Goal: Information Seeking & Learning: Learn about a topic

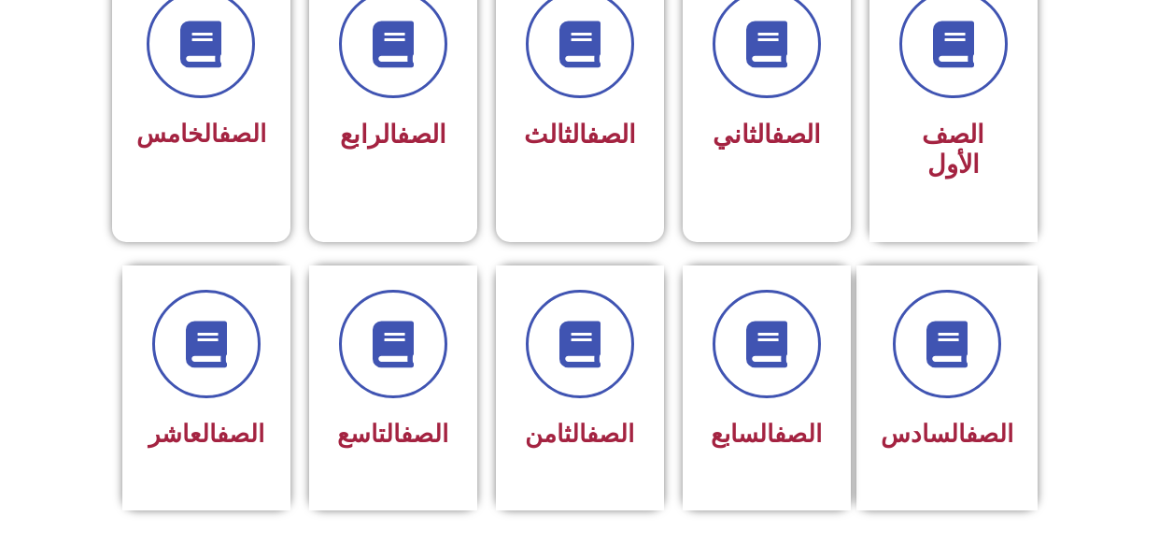
scroll to position [560, 0]
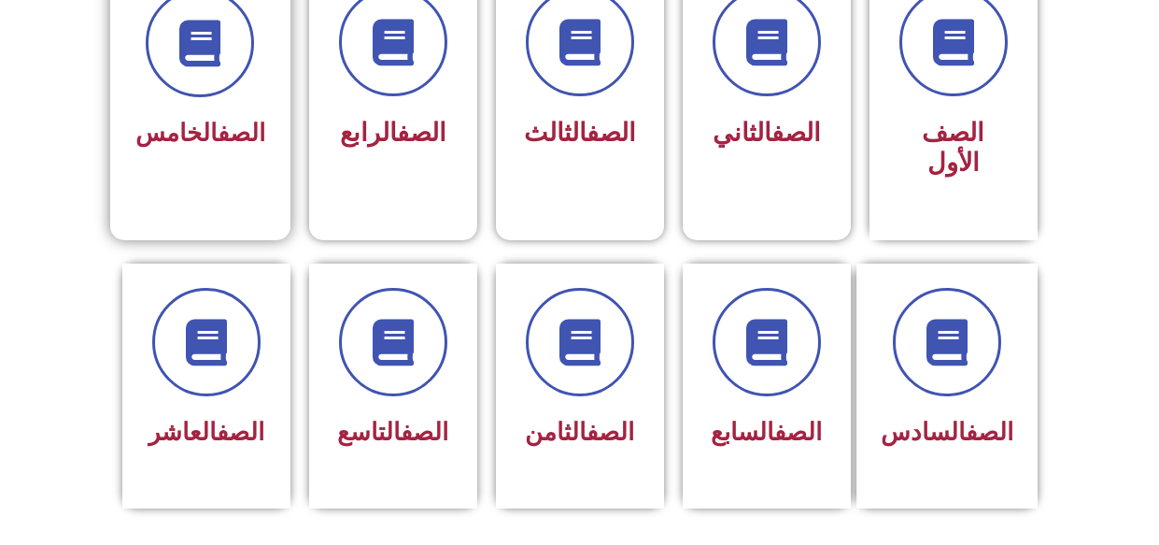
click at [162, 102] on div "الصف الخامس" at bounding box center [200, 73] width 130 height 168
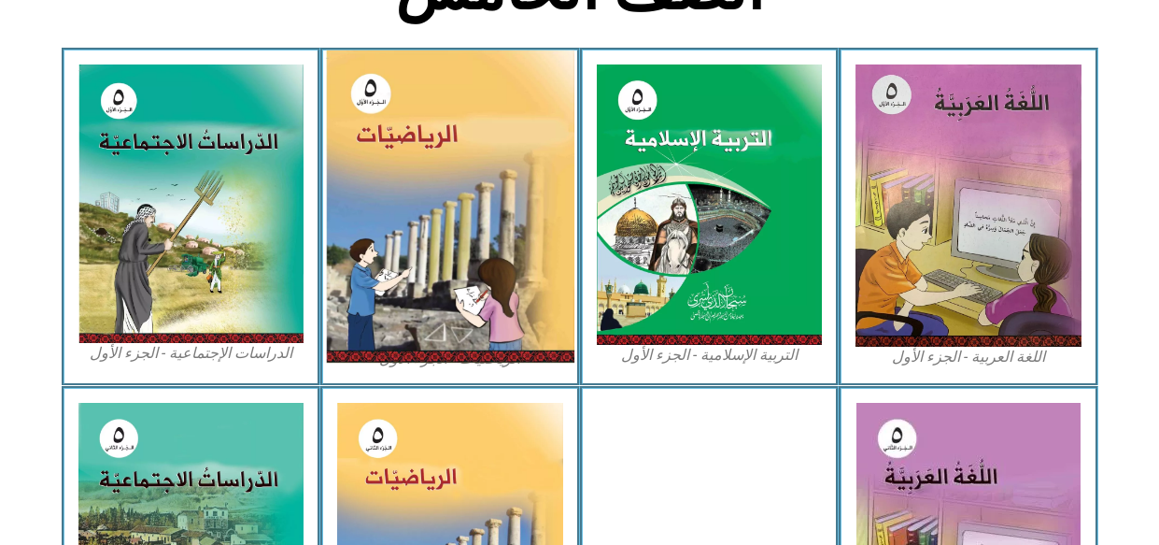
scroll to position [560, 0]
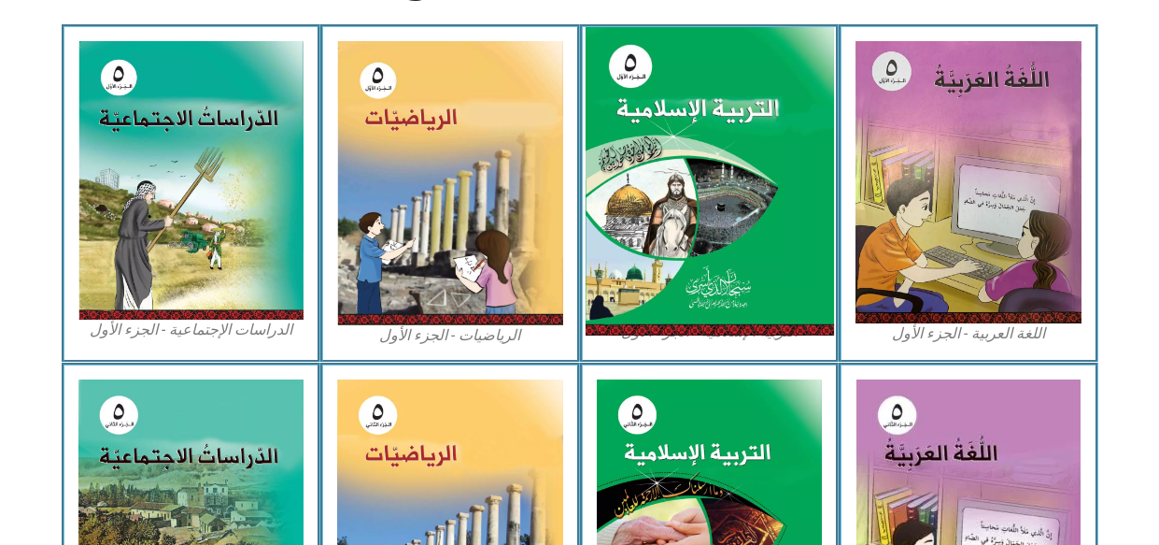
click at [663, 137] on img at bounding box center [709, 181] width 248 height 309
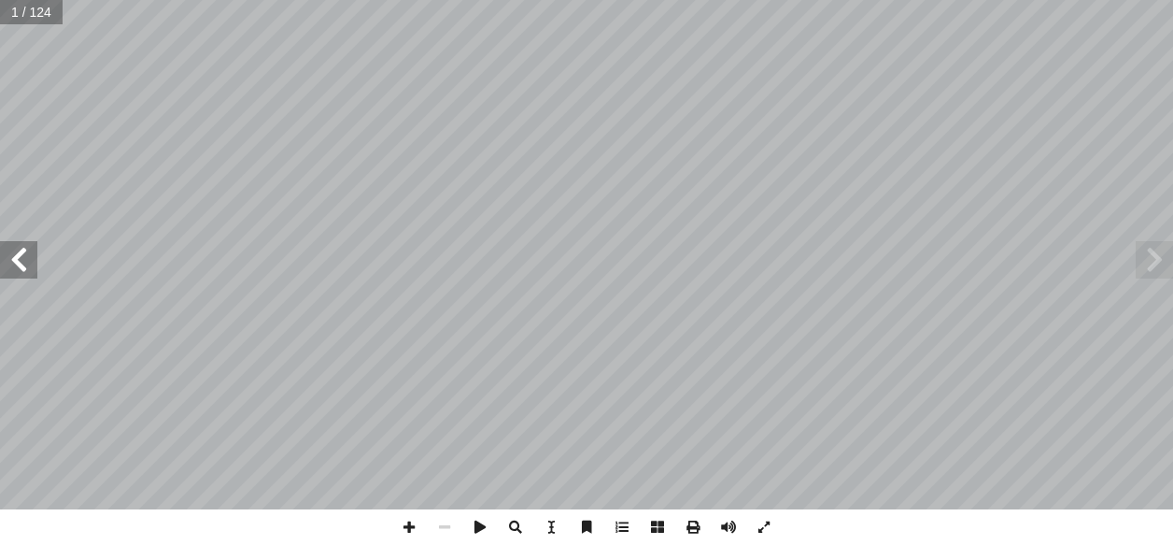
click at [33, 261] on span at bounding box center [18, 259] width 37 height 37
click at [33, 274] on span at bounding box center [18, 259] width 37 height 37
click at [19, 254] on span at bounding box center [18, 259] width 37 height 37
click at [26, 254] on span at bounding box center [18, 259] width 37 height 37
click at [32, 265] on span at bounding box center [18, 259] width 37 height 37
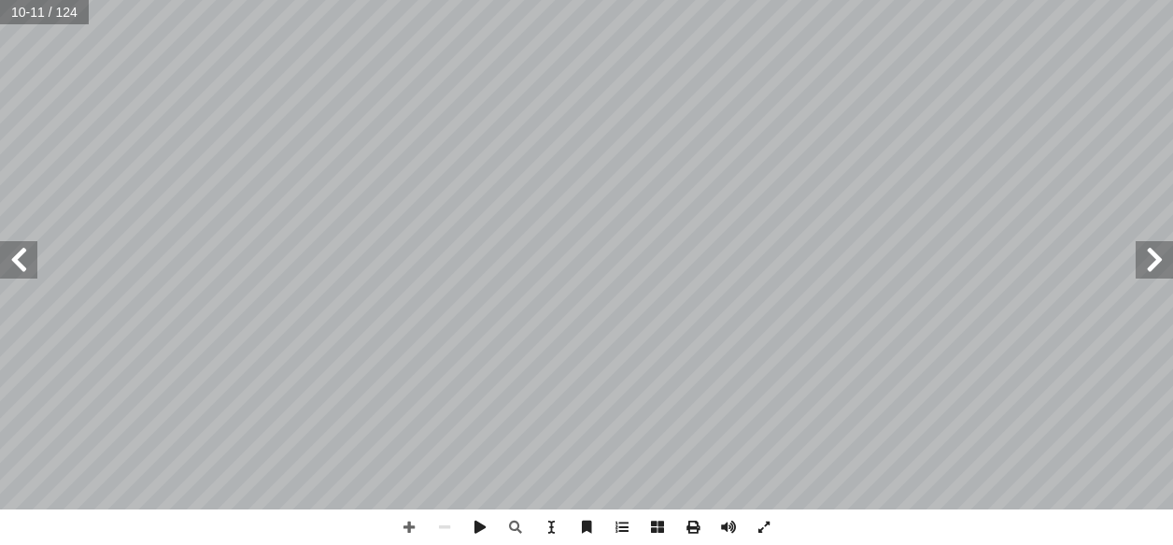
click at [12, 253] on span at bounding box center [18, 259] width 37 height 37
click at [12, 254] on span at bounding box center [18, 259] width 37 height 37
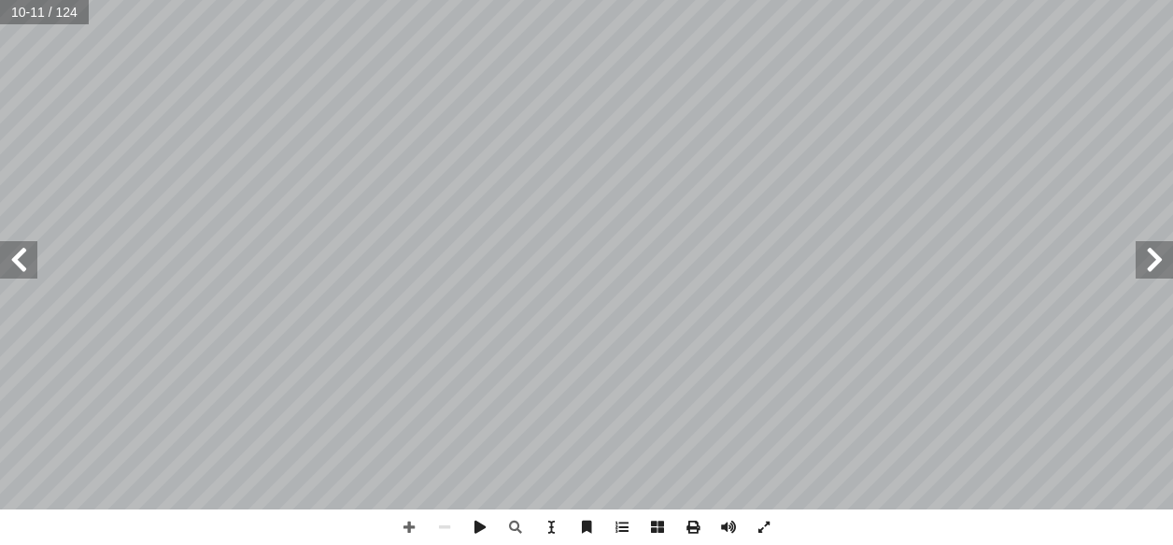
click at [12, 254] on span at bounding box center [18, 259] width 37 height 37
click at [14, 253] on span at bounding box center [18, 259] width 37 height 37
click at [14, 255] on span at bounding box center [18, 259] width 37 height 37
click at [13, 254] on span at bounding box center [18, 259] width 37 height 37
click at [13, 253] on span at bounding box center [18, 259] width 37 height 37
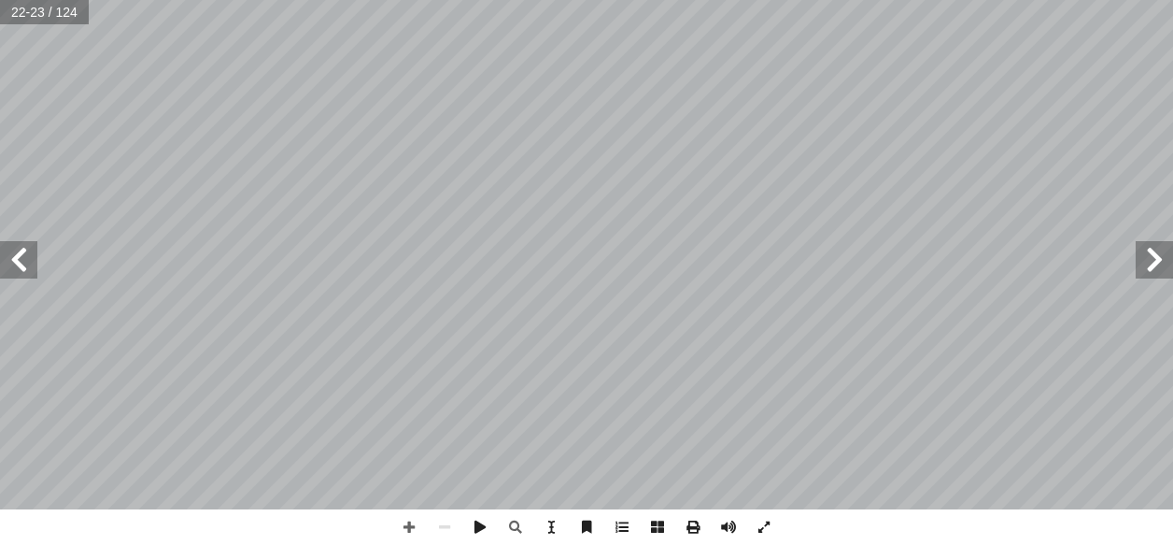
click at [13, 251] on span at bounding box center [18, 259] width 37 height 37
click at [17, 250] on span at bounding box center [18, 259] width 37 height 37
click at [18, 248] on span at bounding box center [18, 259] width 37 height 37
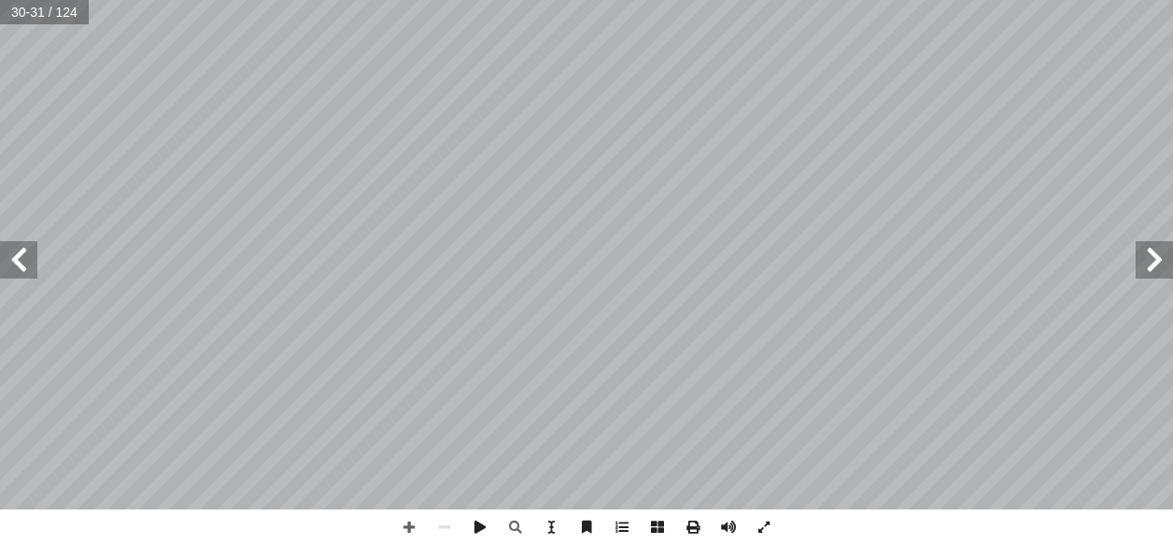
click at [17, 247] on span at bounding box center [18, 259] width 37 height 37
click at [403, 519] on span at bounding box center [408, 526] width 35 height 35
click at [28, 257] on span at bounding box center [18, 259] width 37 height 37
click at [1155, 248] on span at bounding box center [1154, 259] width 37 height 37
click at [1155, 249] on span at bounding box center [1154, 259] width 37 height 37
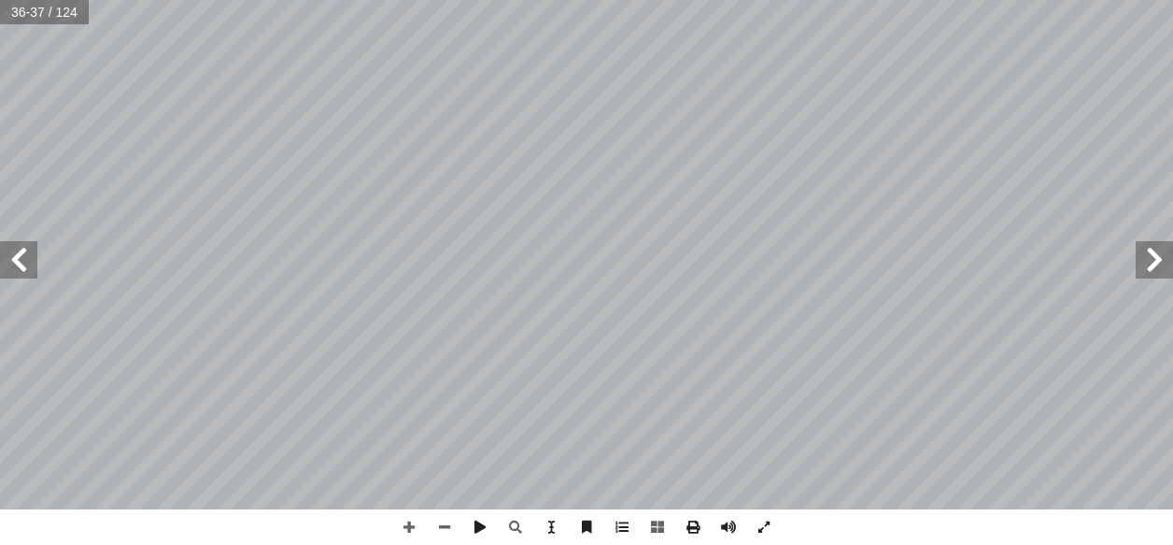
click at [1152, 251] on span at bounding box center [1154, 259] width 37 height 37
drag, startPoint x: 1147, startPoint y: 249, endPoint x: 1137, endPoint y: 249, distance: 10.3
click at [1145, 249] on span at bounding box center [1154, 259] width 37 height 37
click at [1155, 249] on div "٢ 6 : فاهيمي َ م ُ م � ظ َ ن � ا : ِ راة ْ و � الت َ و ِ ريم َ الك ِ ن � ا ْ ر …" at bounding box center [586, 254] width 1173 height 509
click at [1119, 269] on div "٢ 6 : فاهيمي َ م ُ م � ظ َ ن � ا : ِ راة ْ و � الت َ و ِ ريم َ الك ِ ن � ا ْ ر …" at bounding box center [586, 254] width 1173 height 509
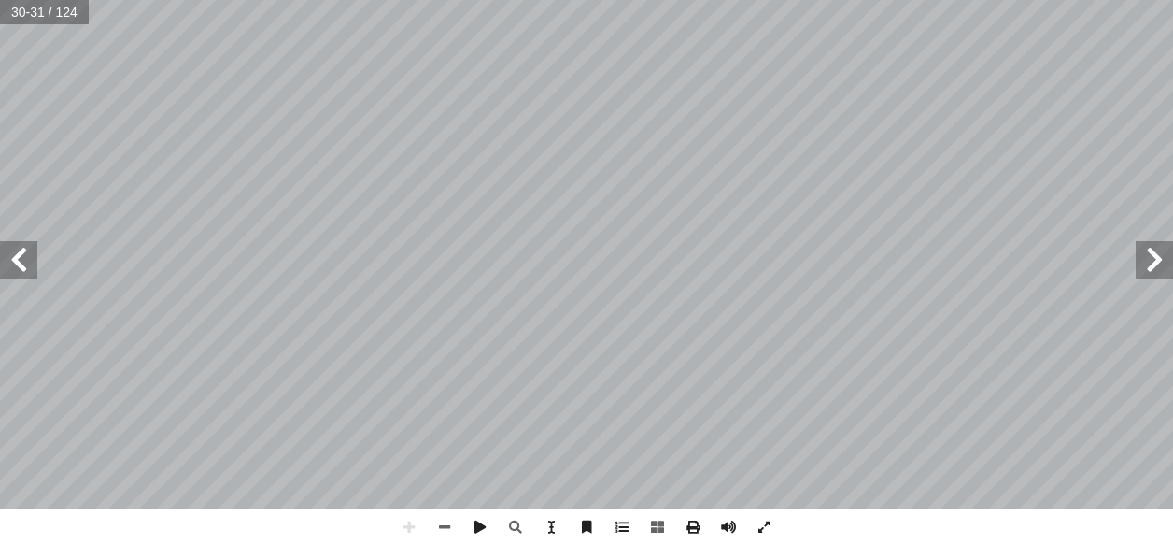
click at [1140, 258] on span at bounding box center [1154, 259] width 37 height 37
drag, startPoint x: 1150, startPoint y: 258, endPoint x: 1162, endPoint y: 249, distance: 14.8
click at [1152, 258] on span at bounding box center [1154, 259] width 37 height 37
click at [1162, 249] on span at bounding box center [1154, 259] width 37 height 37
click at [1168, 249] on span at bounding box center [1154, 259] width 37 height 37
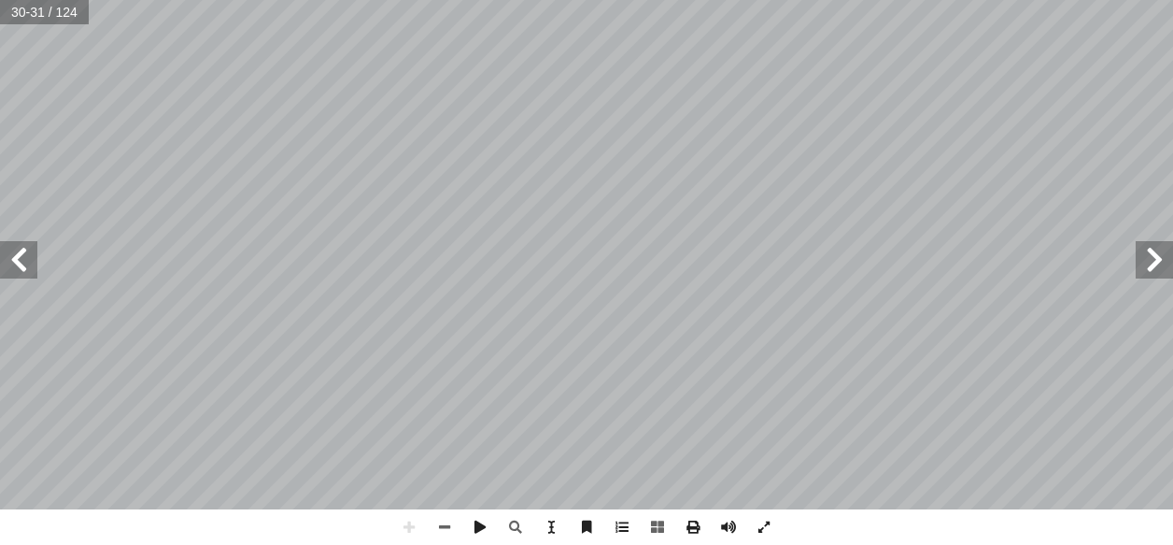
click at [1168, 249] on span at bounding box center [1154, 259] width 37 height 37
drag, startPoint x: 1171, startPoint y: 247, endPoint x: 1167, endPoint y: 265, distance: 19.3
click at [1167, 265] on span at bounding box center [1154, 259] width 37 height 37
click at [1163, 262] on span at bounding box center [1154, 259] width 37 height 37
click at [1163, 259] on span at bounding box center [1154, 259] width 37 height 37
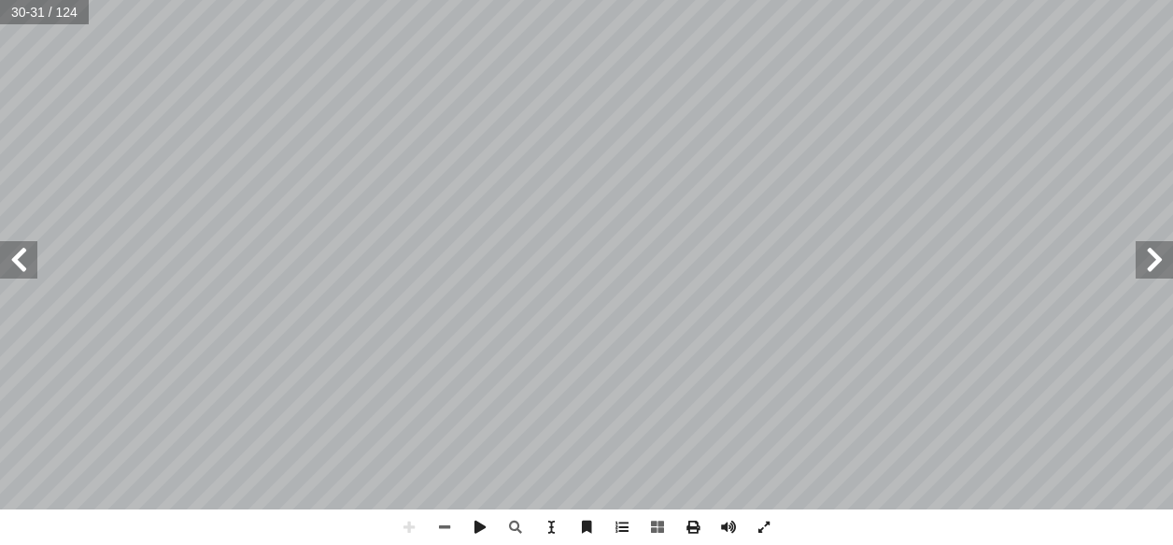
click at [1162, 258] on span at bounding box center [1154, 259] width 37 height 37
click at [1162, 253] on span at bounding box center [1154, 259] width 37 height 37
click at [1164, 243] on span at bounding box center [1154, 259] width 37 height 37
click at [27, 269] on span at bounding box center [18, 259] width 37 height 37
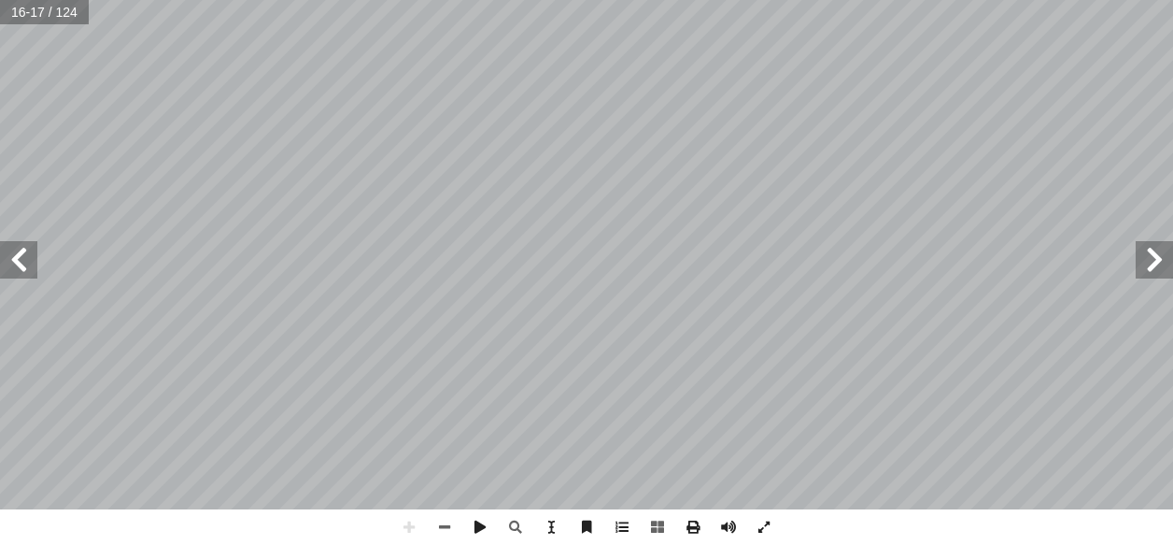
click at [24, 258] on span at bounding box center [18, 259] width 37 height 37
click at [24, 253] on span at bounding box center [18, 259] width 37 height 37
click at [22, 252] on span at bounding box center [18, 259] width 37 height 37
click at [21, 249] on span at bounding box center [18, 259] width 37 height 37
click at [21, 248] on span at bounding box center [18, 259] width 37 height 37
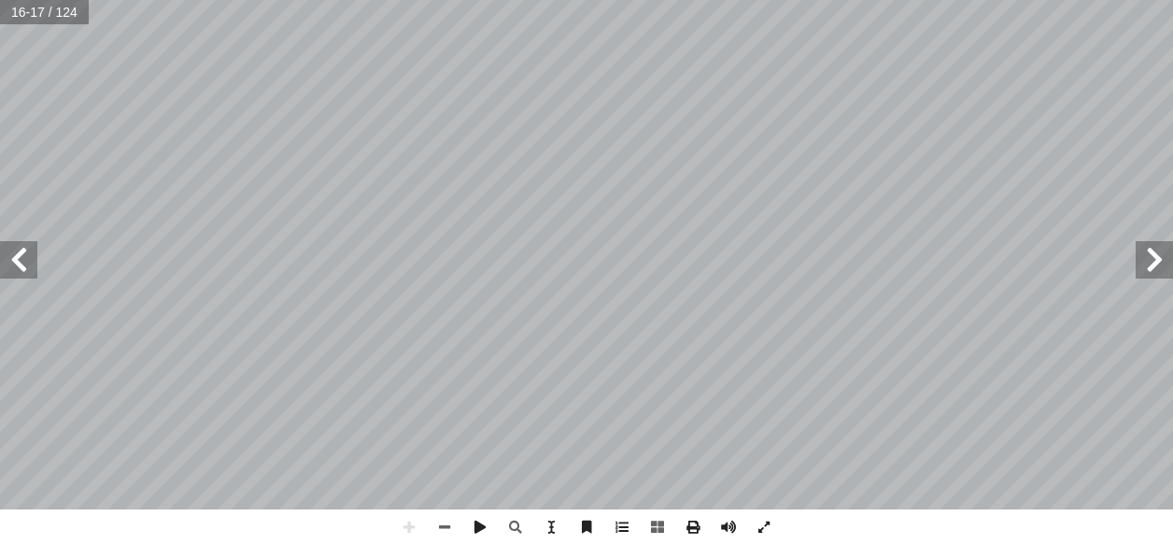
click at [21, 248] on span at bounding box center [18, 259] width 37 height 37
click at [21, 246] on span at bounding box center [18, 259] width 37 height 37
click at [21, 243] on span at bounding box center [18, 259] width 37 height 37
drag, startPoint x: 27, startPoint y: 244, endPoint x: -11, endPoint y: 240, distance: 38.5
click at [0, 170] on html "الصفحة الرئيسية الصف الأول الصف الثاني الصف الثالث الصف الرابع الصف الخامس الصف…" at bounding box center [586, 85] width 1173 height 170
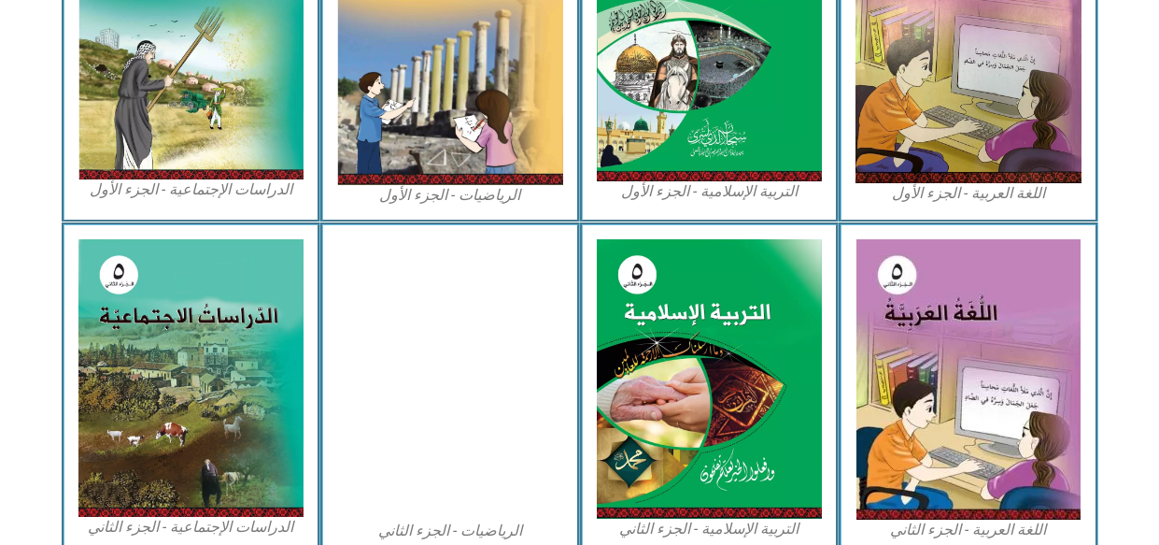
scroll to position [747, 0]
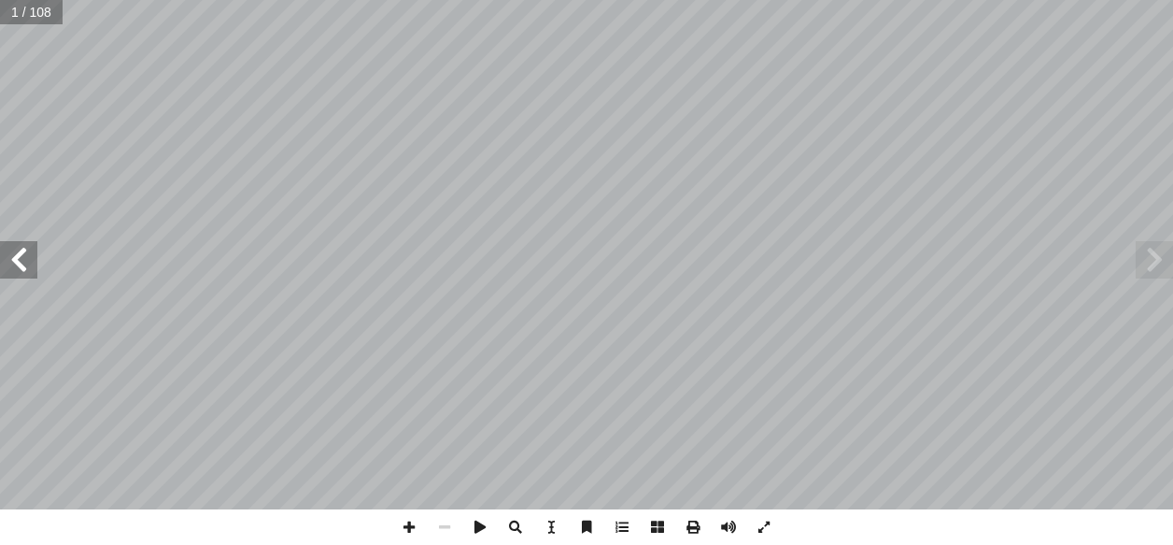
click at [28, 263] on span at bounding box center [18, 259] width 37 height 37
click at [28, 262] on span at bounding box center [18, 259] width 37 height 37
click at [28, 251] on span at bounding box center [18, 259] width 37 height 37
click at [28, 247] on span at bounding box center [18, 259] width 37 height 37
click at [27, 237] on div "ُ ة َّ ي ِ ب َ ر َ الع ُ ة َ غ ُّ الل ليف: أ � ّ فريق الت 5 ُ ء ْ ز ُ الج ُ ل َ…" at bounding box center [586, 254] width 1173 height 509
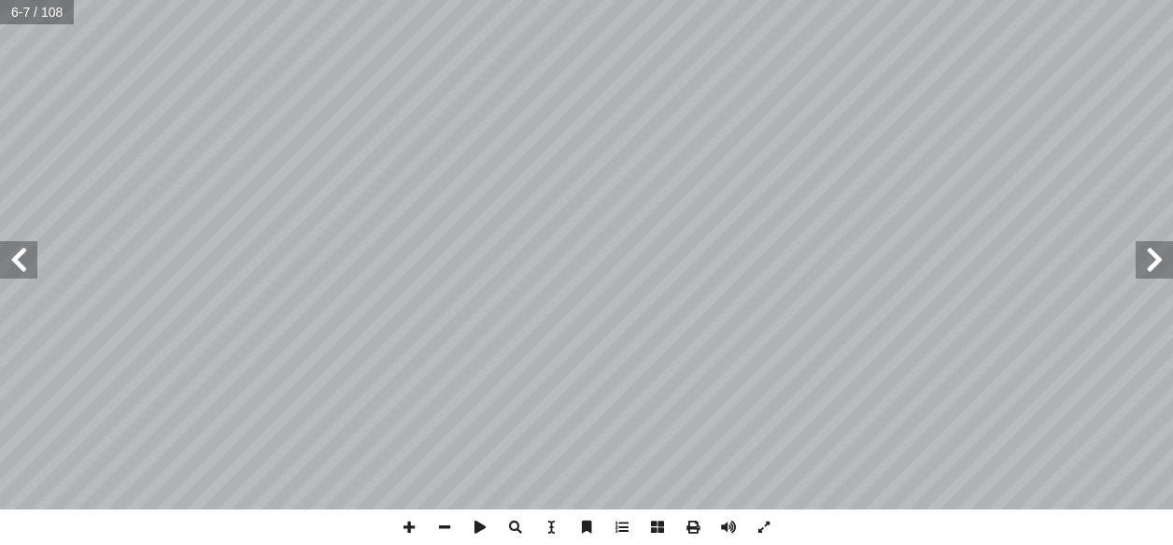
click at [13, 200] on div "َ ع َ م ِ ل ُ ع � ف َّ ت ، وال ِ ب � ت ِ ك هذا ال ْ ن ِ م ِ ل َّ و أ ال� ِ ء ْ …" at bounding box center [586, 254] width 1173 height 509
click at [7, 248] on span at bounding box center [18, 259] width 37 height 37
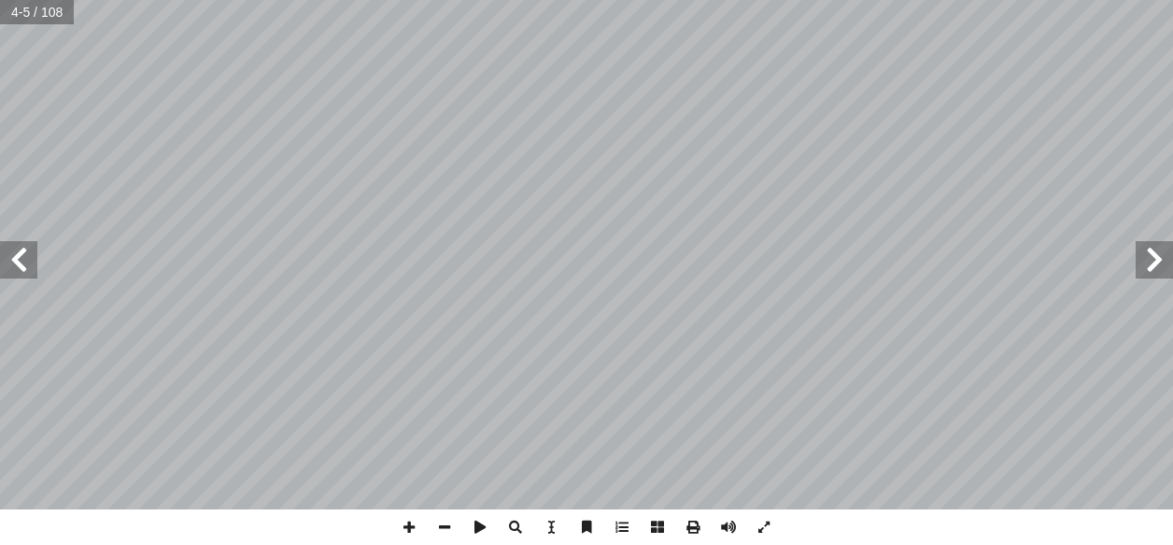
click at [7, 248] on span at bounding box center [18, 259] width 37 height 37
click at [8, 248] on span at bounding box center [18, 259] width 37 height 37
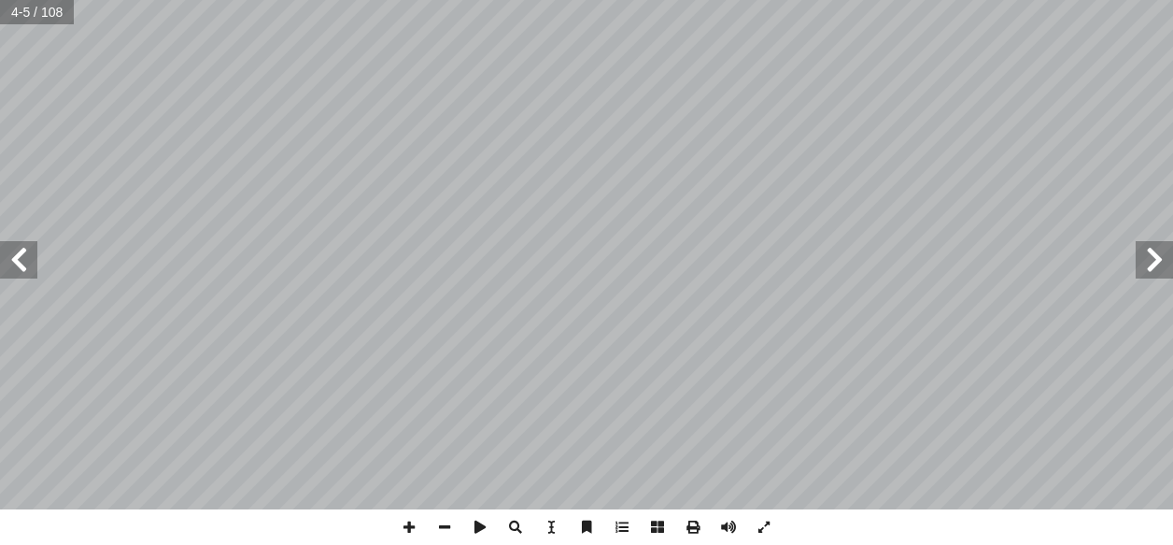
click at [8, 248] on span at bounding box center [18, 259] width 37 height 37
click at [28, 241] on span at bounding box center [18, 259] width 37 height 37
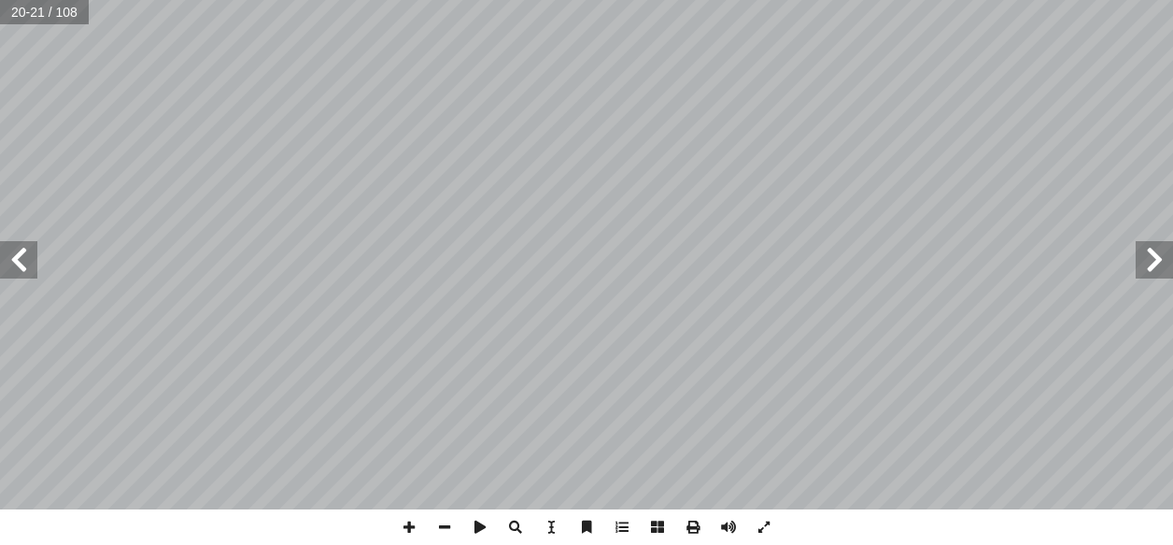
click at [23, 238] on div "١٦ ِ القراءة ُ جال َ م - ٔ ا ب- ج- ." ِ ل َ م َ الع � م ٔ "ا ِ ة َ قر ِ الف " ف…" at bounding box center [586, 254] width 1173 height 509
click at [1148, 276] on span at bounding box center [1154, 259] width 37 height 37
click at [1147, 272] on span at bounding box center [1154, 259] width 37 height 37
drag, startPoint x: 1143, startPoint y: 259, endPoint x: 1143, endPoint y: 248, distance: 10.3
click at [1143, 253] on span at bounding box center [1154, 259] width 37 height 37
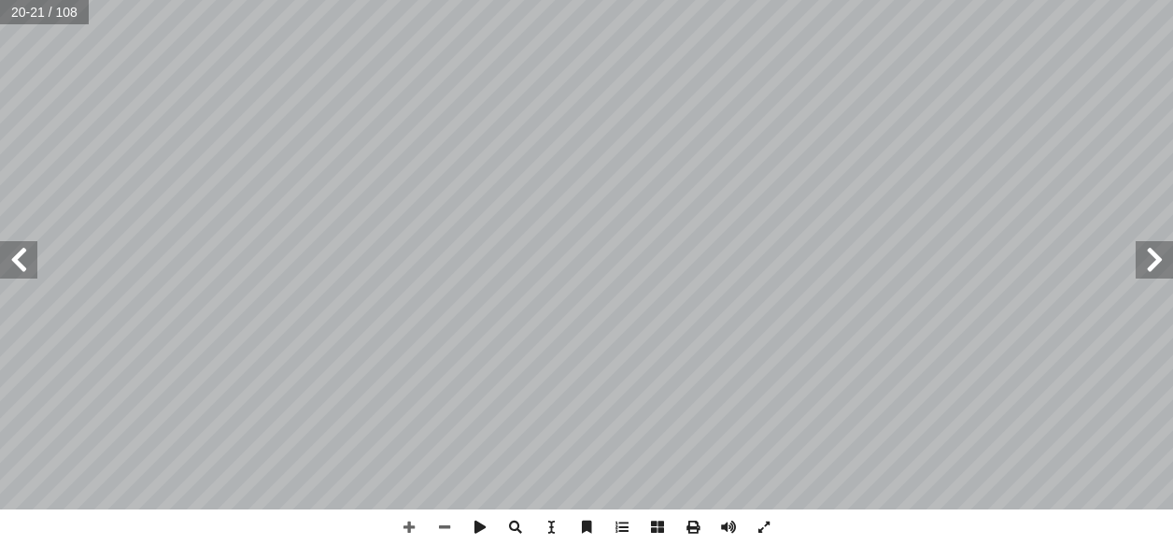
click at [0, 170] on html "الصفحة الرئيسية الصف الأول الصف الثاني الصف الثالث الصف الرابع الصف الخامس الصف…" at bounding box center [586, 85] width 1173 height 170
drag, startPoint x: 1152, startPoint y: 277, endPoint x: 1183, endPoint y: 491, distance: 216.2
click at [1172, 170] on html "الصفحة الرئيسية الصف الأول الصف الثاني الصف الثالث الصف الرابع الصف الخامس الصف…" at bounding box center [586, 85] width 1173 height 170
click at [1162, 264] on span at bounding box center [1154, 259] width 37 height 37
click at [1161, 264] on span at bounding box center [1154, 259] width 37 height 37
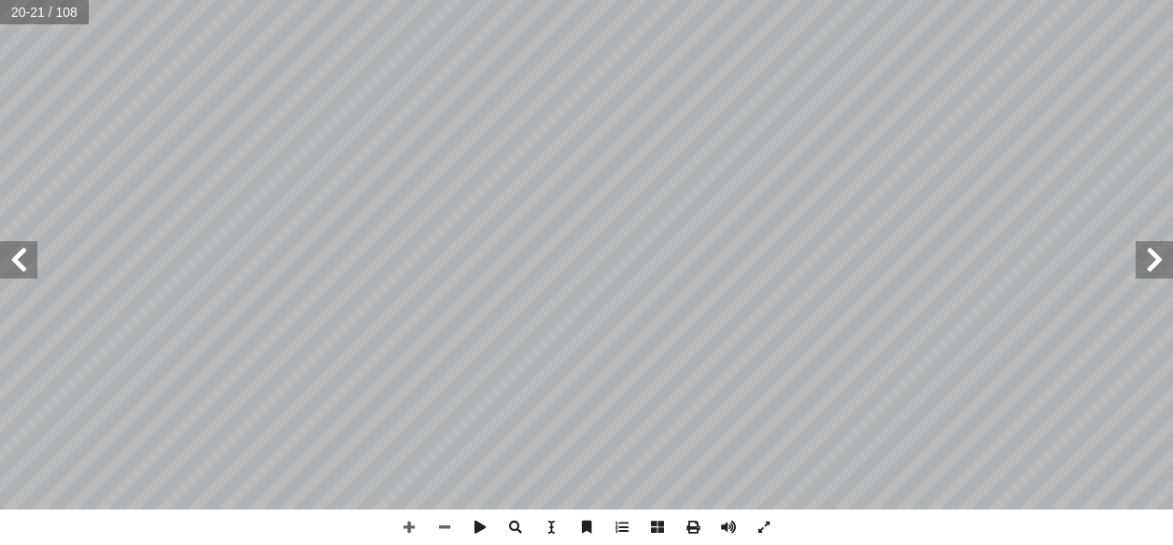
click at [1160, 249] on span at bounding box center [1154, 259] width 37 height 37
click at [1159, 248] on span at bounding box center [1154, 259] width 37 height 37
click at [21, 263] on span at bounding box center [18, 259] width 37 height 37
click at [21, 264] on span at bounding box center [18, 259] width 37 height 37
click at [8, 250] on span at bounding box center [18, 259] width 37 height 37
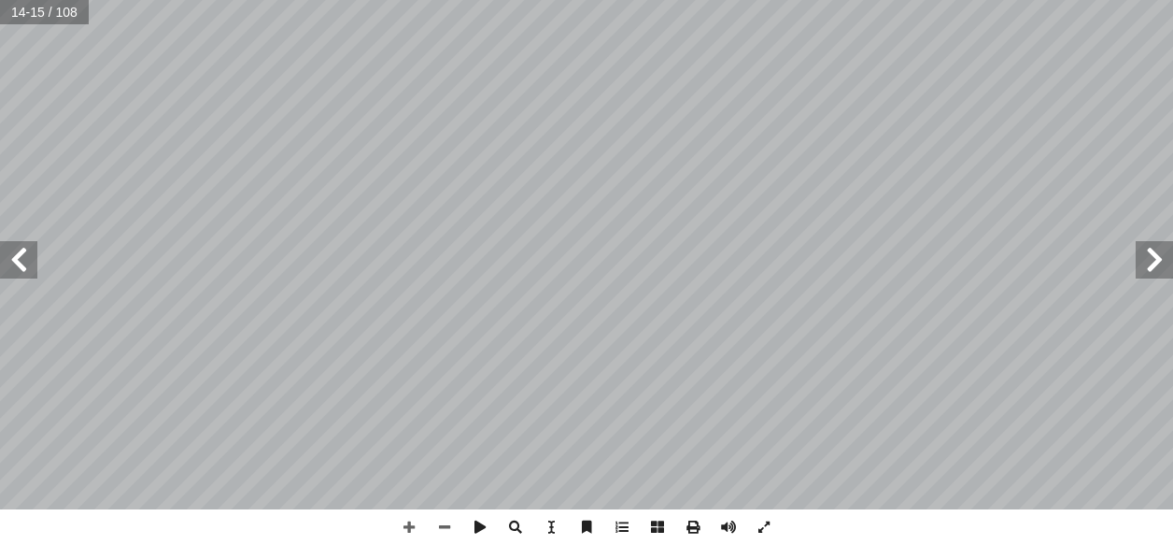
click at [7, 248] on span at bounding box center [18, 259] width 37 height 37
click at [6, 242] on span at bounding box center [18, 259] width 37 height 37
click at [17, 250] on span at bounding box center [18, 259] width 37 height 37
click at [17, 252] on span at bounding box center [18, 259] width 37 height 37
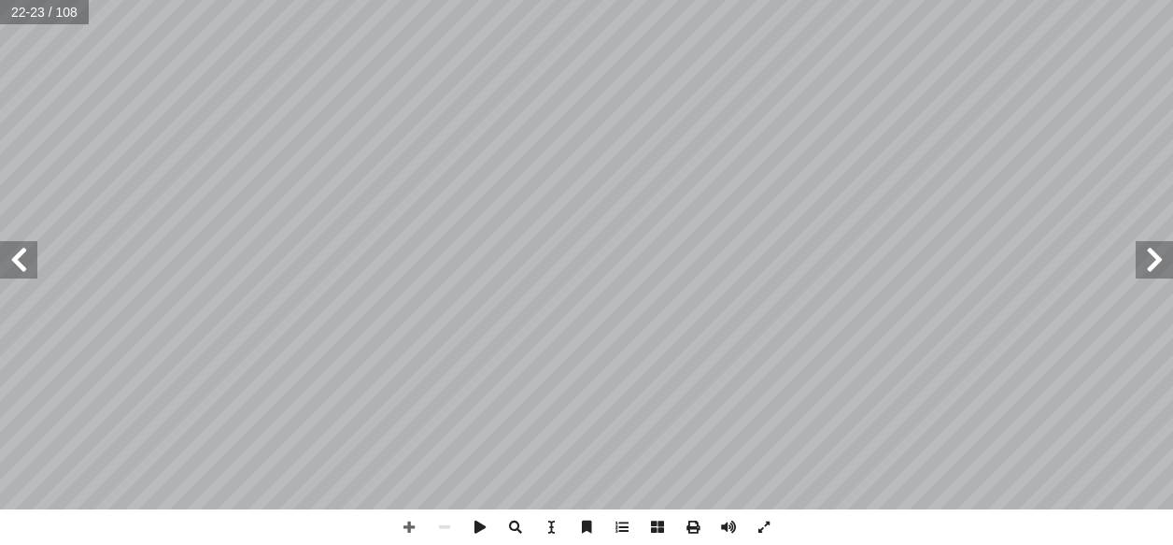
click at [20, 246] on span at bounding box center [18, 259] width 37 height 37
click at [36, 264] on div "٢ 4 ثة ِ ل � ّ الث ُ ة َ د ْ ح َ الو ُ ة َ فين َّ الس َ ق َ ر ْ غ َ ت � ل ْ ي َ…" at bounding box center [586, 254] width 1173 height 509
click at [33, 263] on span at bounding box center [18, 259] width 37 height 37
click at [26, 254] on span at bounding box center [18, 259] width 37 height 37
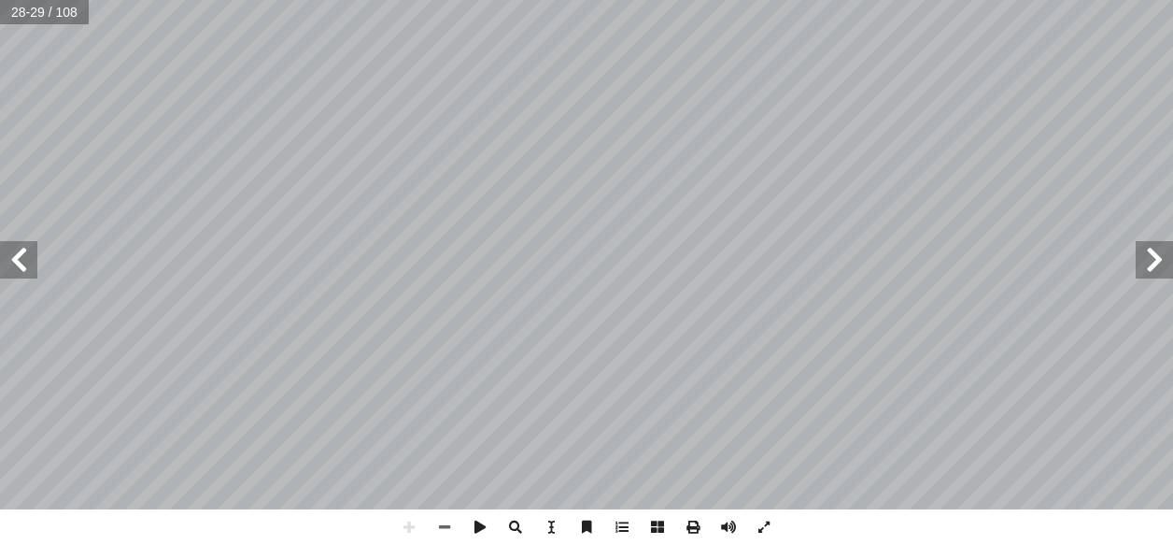
click at [26, 254] on span at bounding box center [18, 259] width 37 height 37
click at [21, 250] on span at bounding box center [18, 259] width 37 height 37
click at [17, 248] on span at bounding box center [18, 259] width 37 height 37
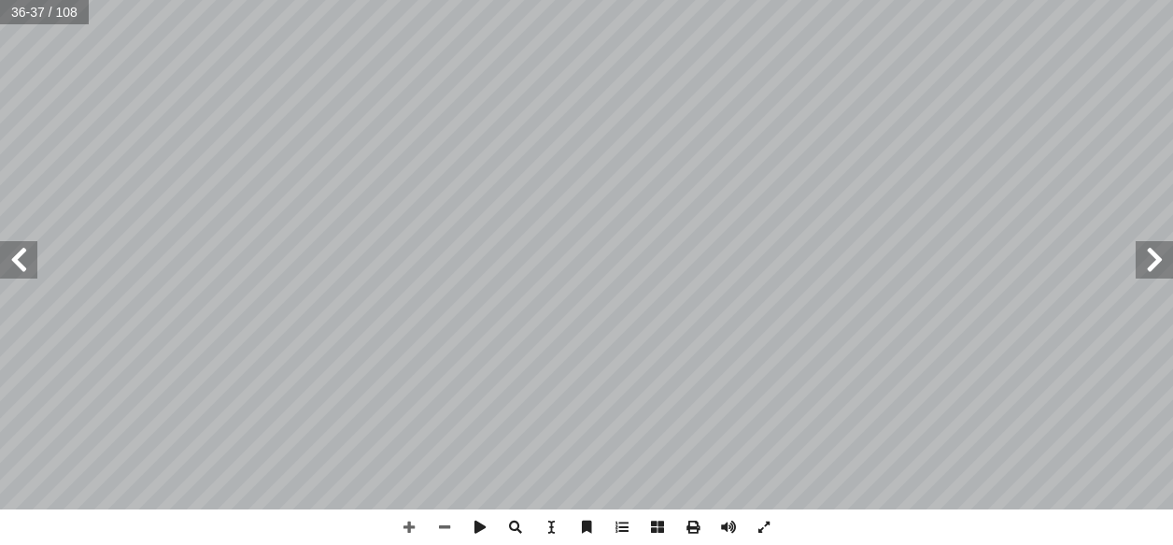
click at [17, 248] on span at bounding box center [18, 259] width 37 height 37
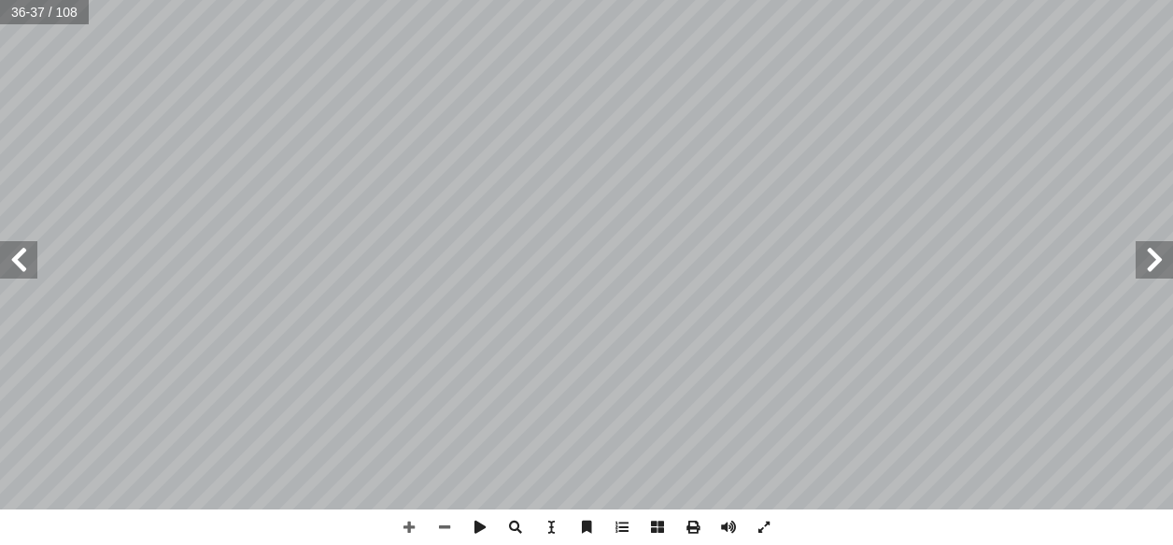
click at [17, 248] on span at bounding box center [18, 259] width 37 height 37
click at [16, 252] on span at bounding box center [18, 259] width 37 height 37
click at [1151, 273] on span at bounding box center [1154, 259] width 37 height 37
drag, startPoint x: 1170, startPoint y: 270, endPoint x: 1164, endPoint y: 262, distance: 9.9
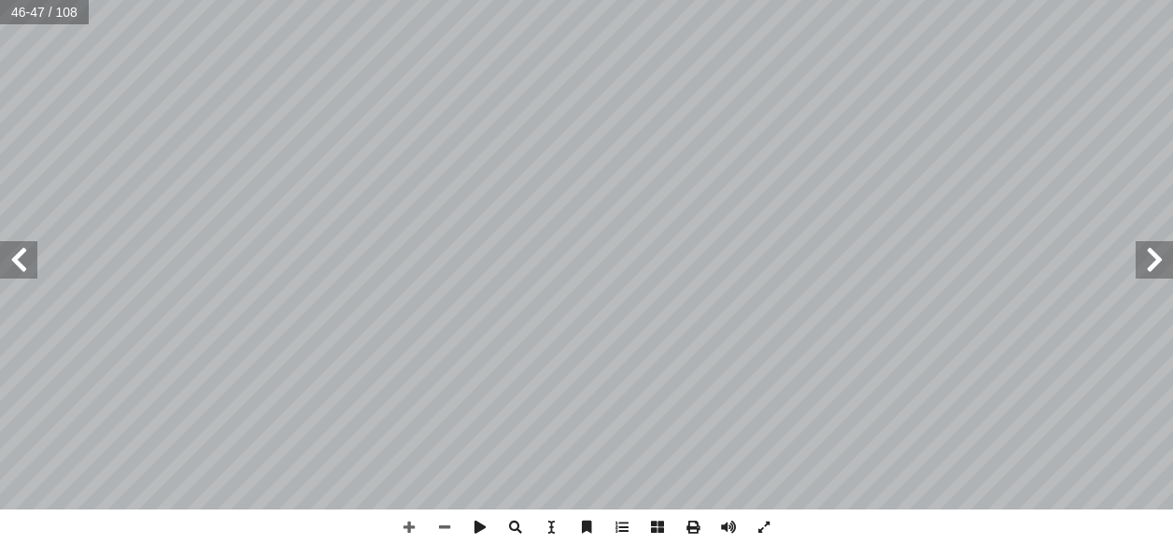
click at [1169, 269] on span at bounding box center [1154, 259] width 37 height 37
click at [1169, 248] on span at bounding box center [1154, 259] width 37 height 37
click at [1140, 255] on span at bounding box center [1154, 259] width 37 height 37
click at [410, 522] on span at bounding box center [408, 526] width 35 height 35
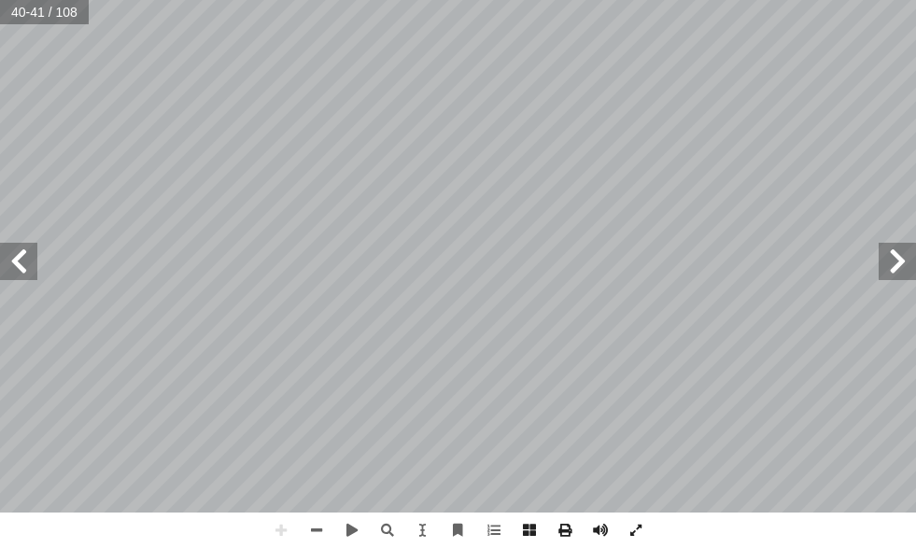
click at [0, 126] on html "الصفحة الرئيسية الصف الأول الصف الثاني الصف الثالث الصف الرابع الصف الخامس الصف…" at bounding box center [458, 63] width 916 height 126
